Goal: Task Accomplishment & Management: Use online tool/utility

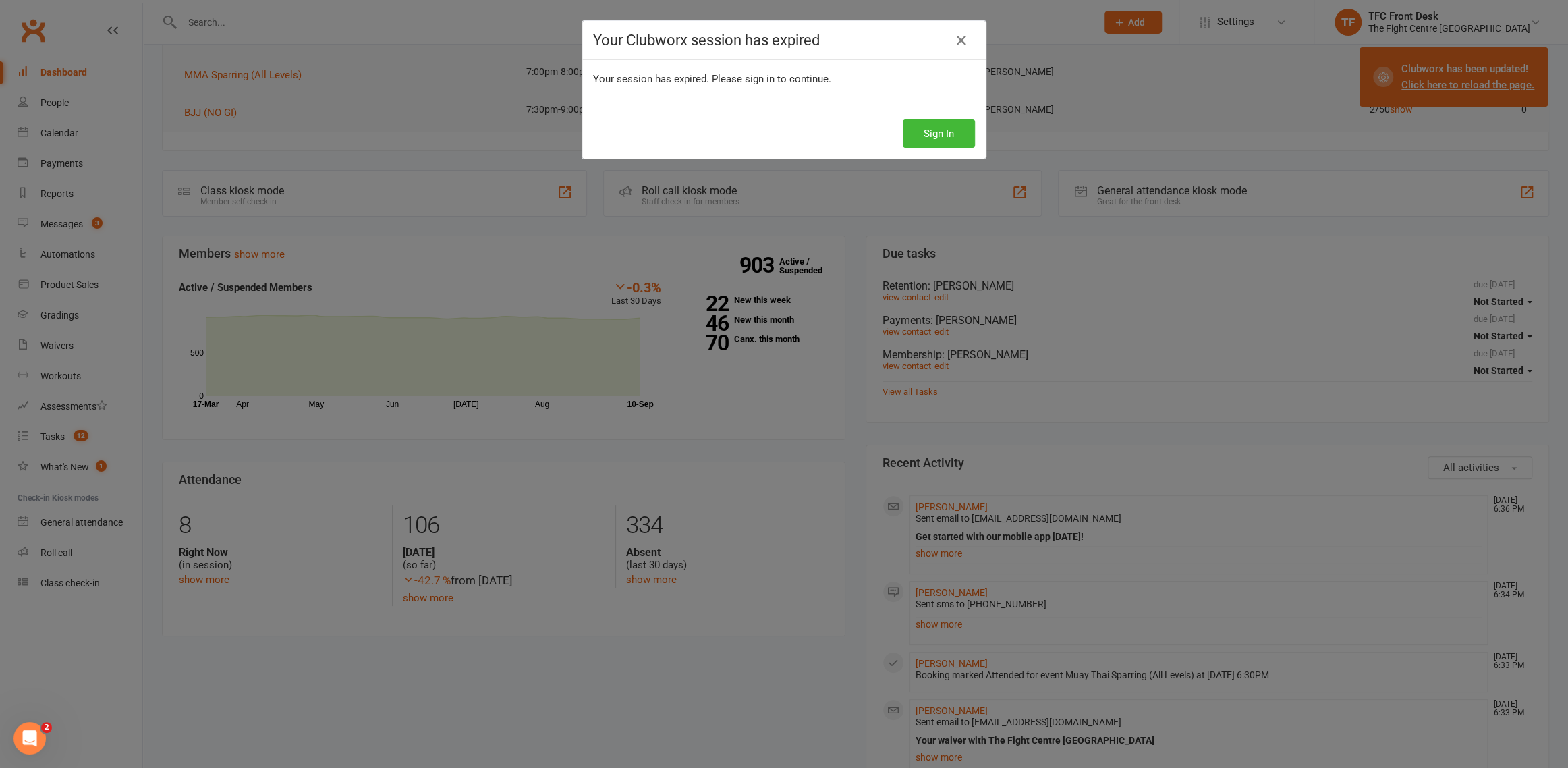
scroll to position [162, 0]
click at [931, 125] on button "Sign In" at bounding box center [938, 134] width 72 height 29
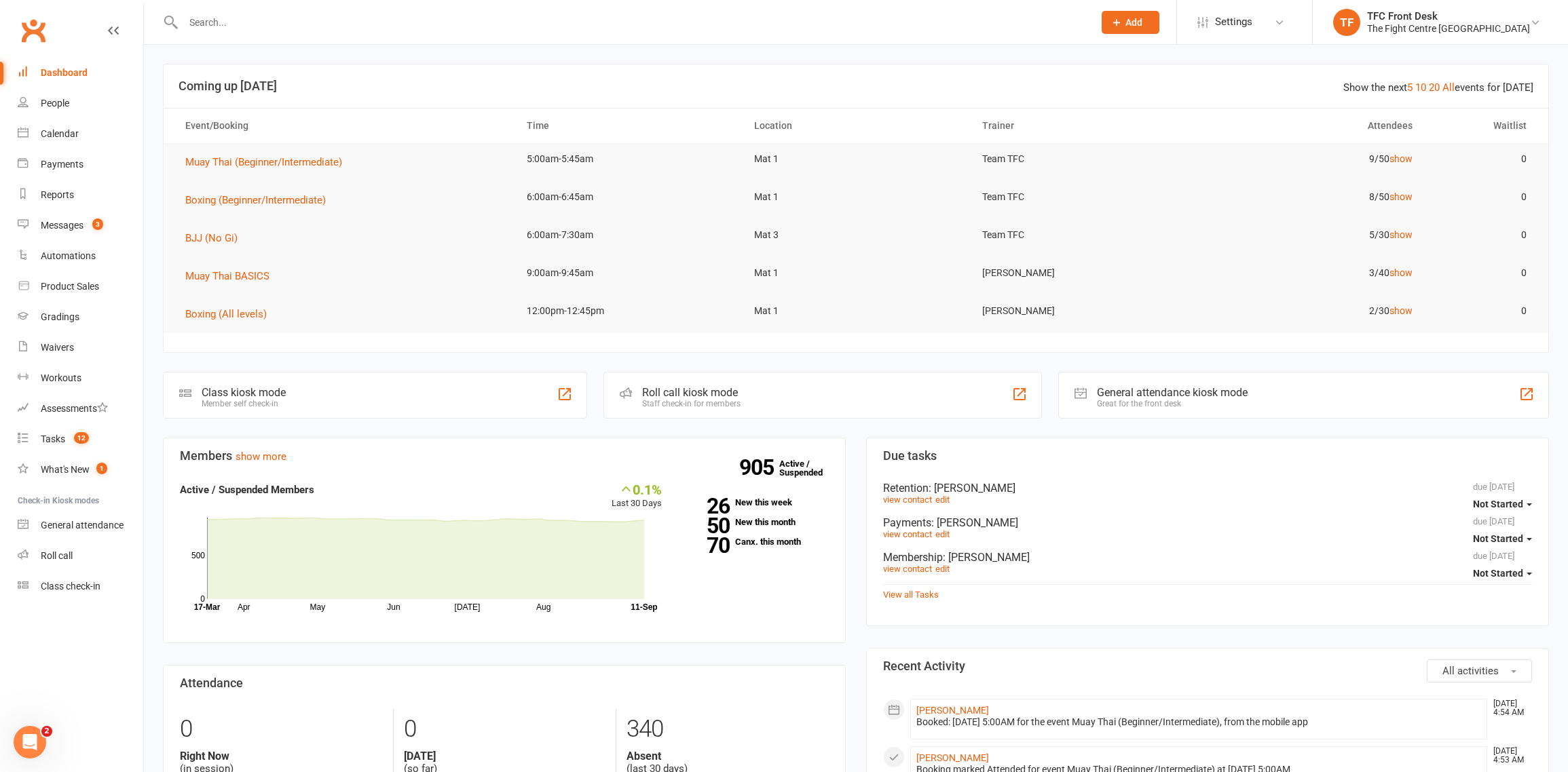
click at [721, 402] on div "Staff check-in for members" at bounding box center [692, 403] width 98 height 10
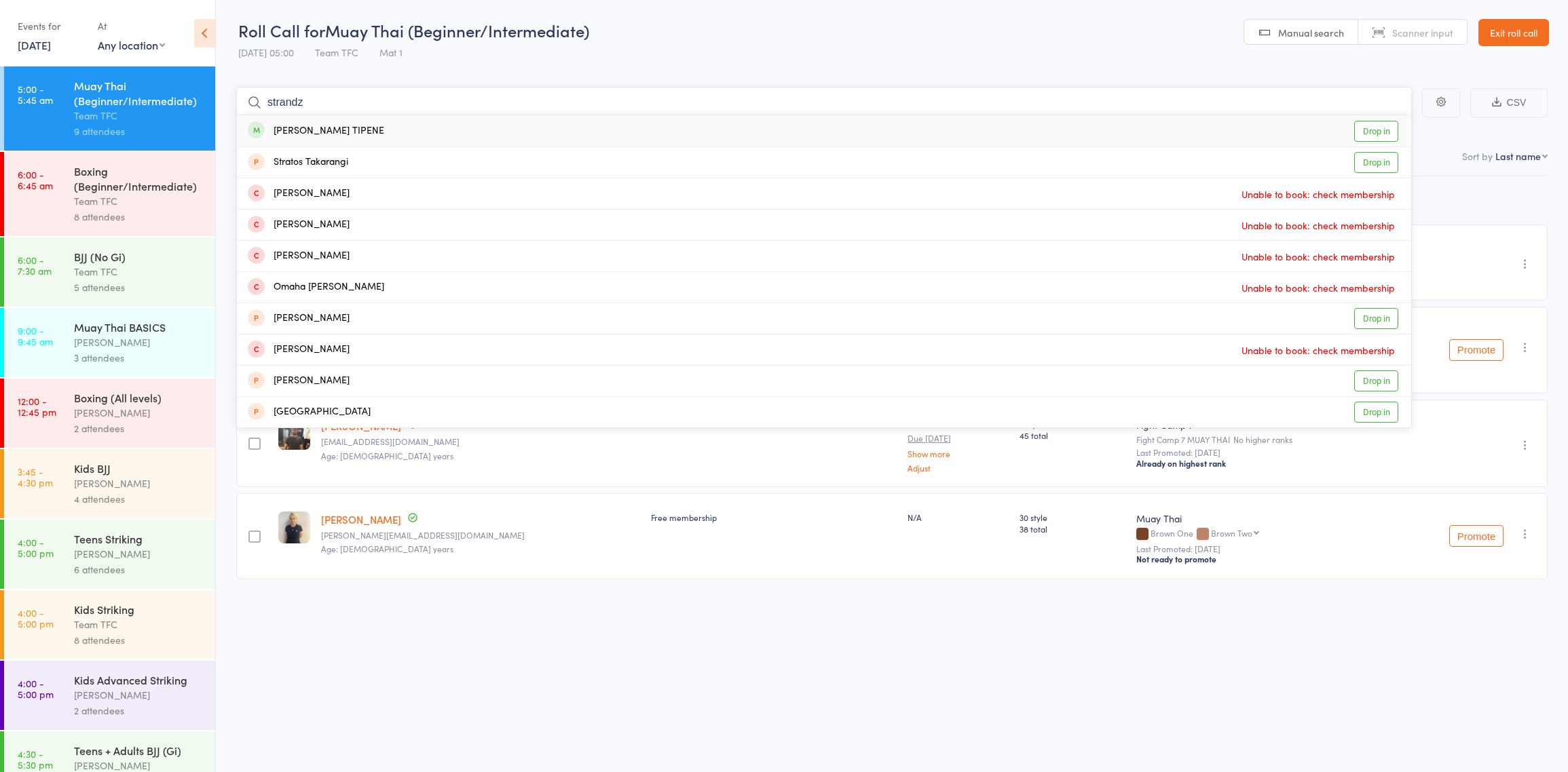
type input "strandz"
click at [1368, 130] on link "Drop in" at bounding box center [1376, 131] width 44 height 21
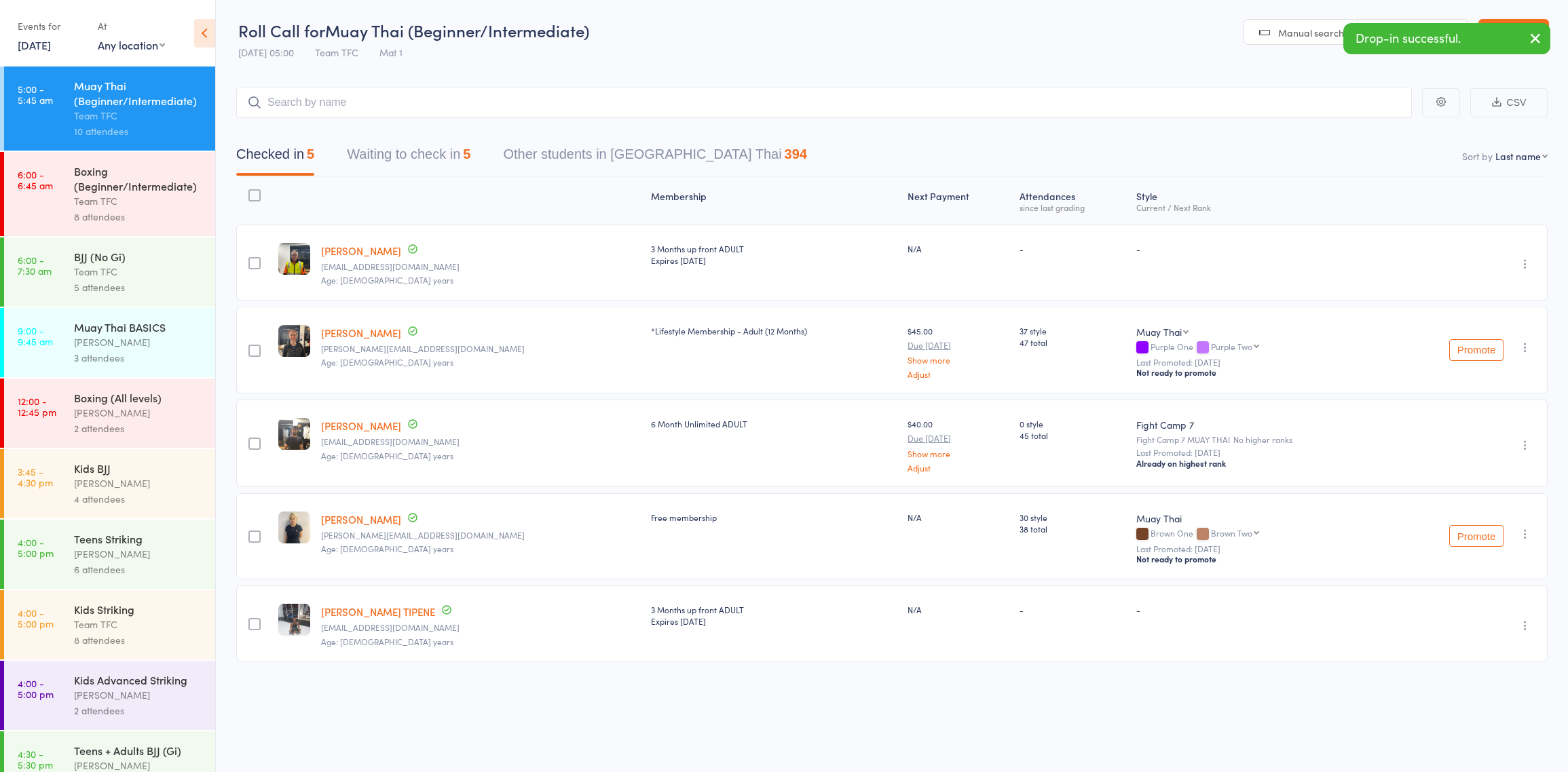
click at [142, 282] on div "5 attendees" at bounding box center [139, 287] width 130 height 15
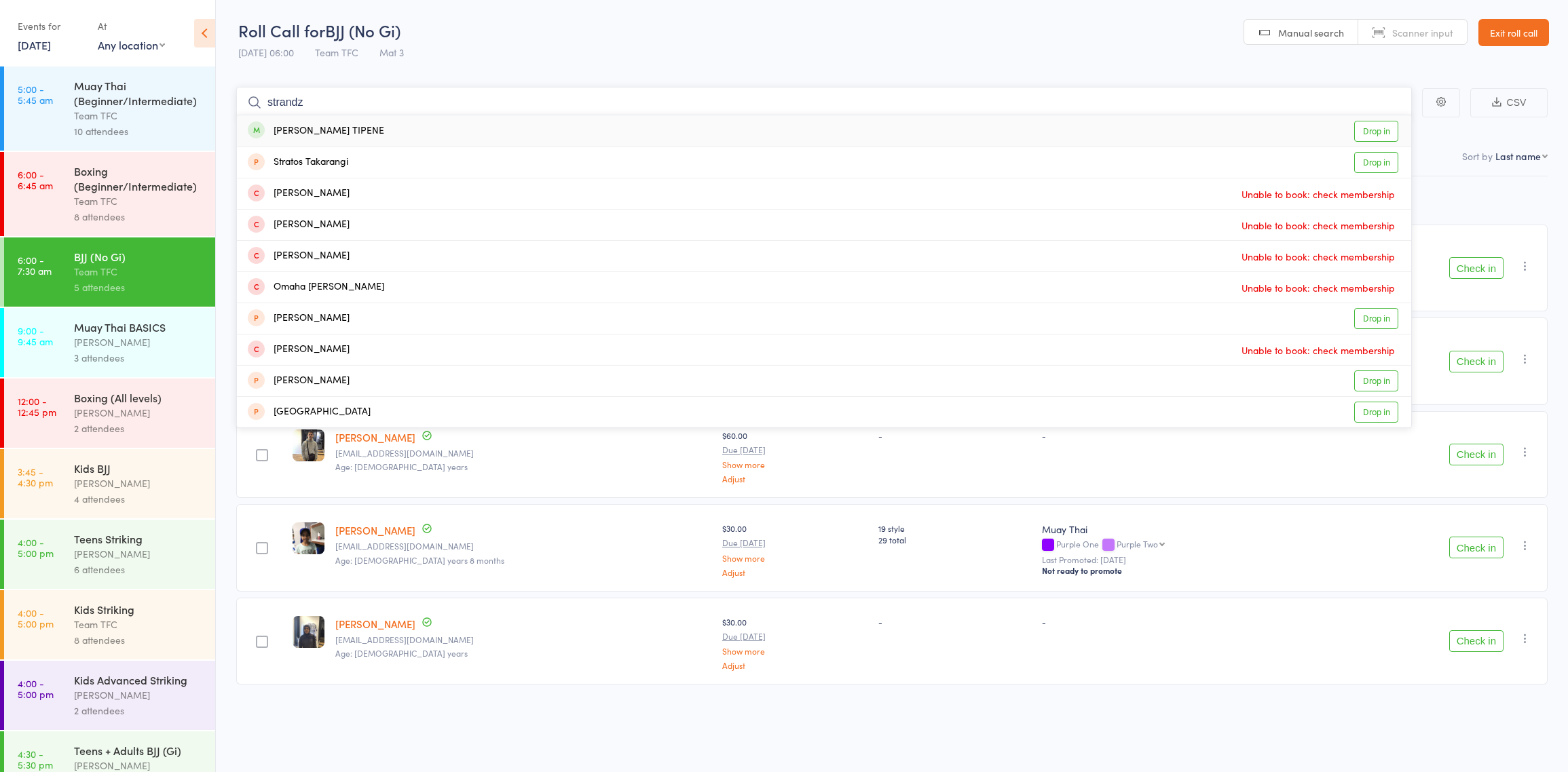
type input "strandz"
click at [1380, 129] on link "Drop in" at bounding box center [1376, 131] width 44 height 21
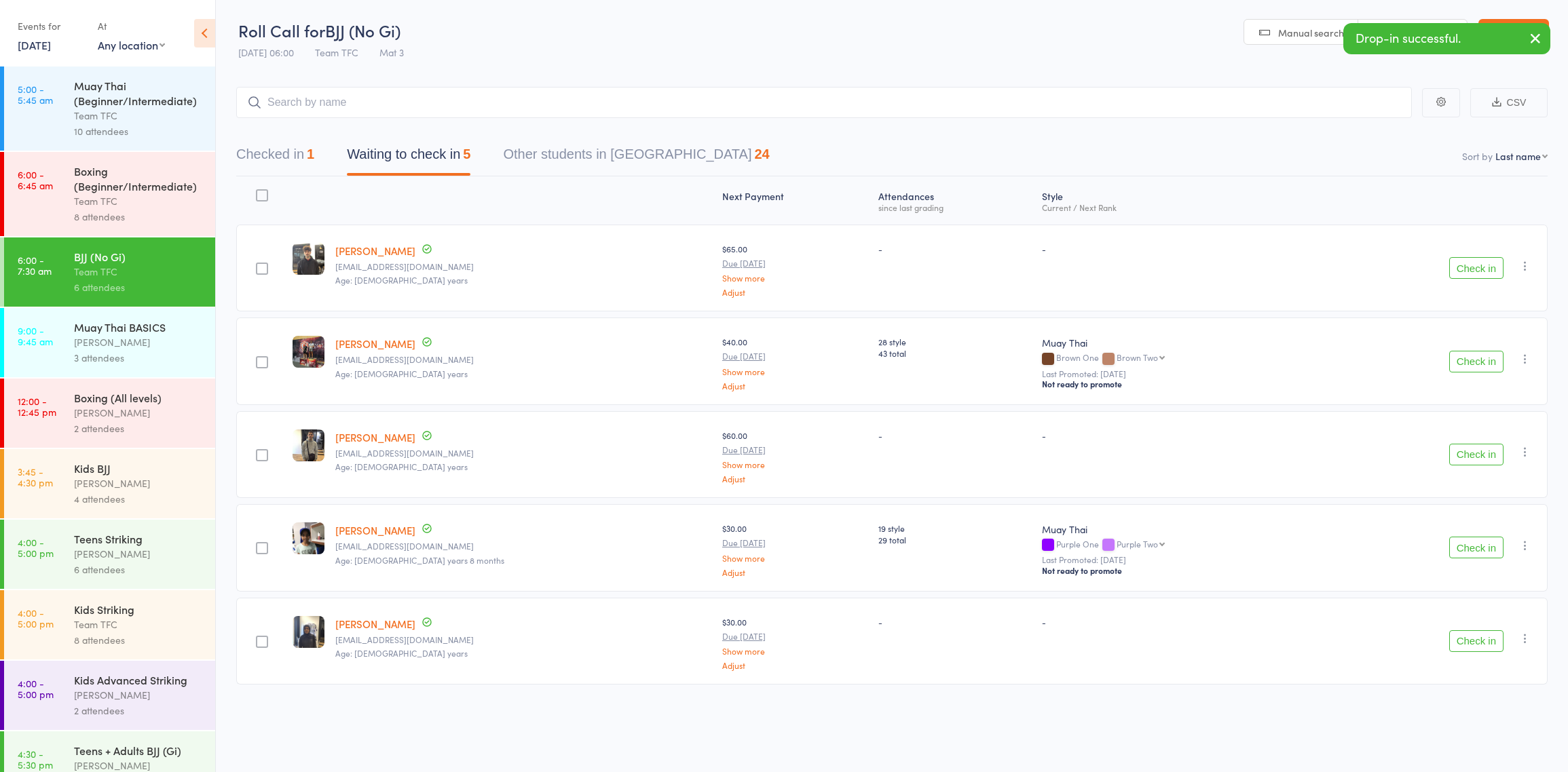
click at [170, 119] on div "Team TFC" at bounding box center [139, 116] width 130 height 15
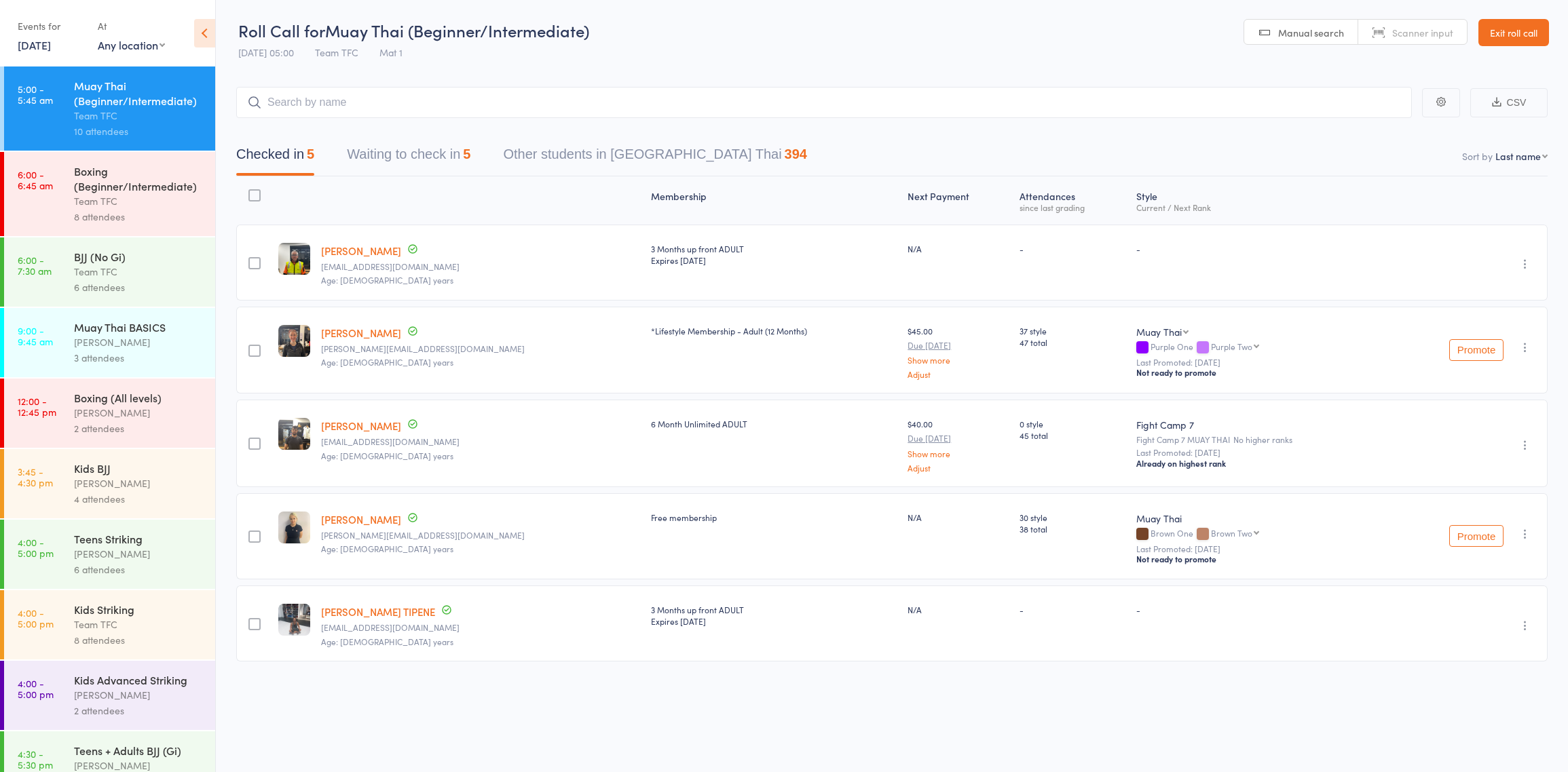
click at [455, 160] on button "Waiting to check in 5" at bounding box center [408, 157] width 123 height 36
